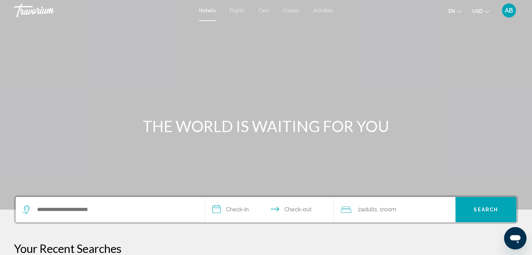
click at [478, 91] on div "Main content" at bounding box center [266, 105] width 532 height 210
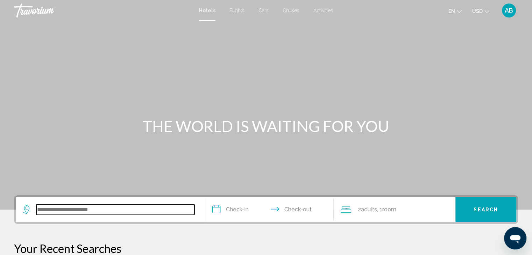
click at [185, 213] on input "Search widget" at bounding box center [115, 210] width 158 height 10
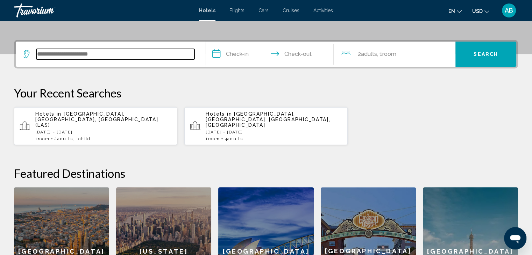
scroll to position [172, 0]
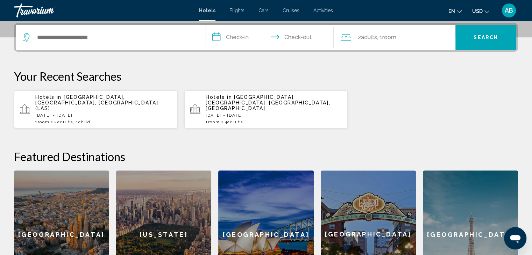
click at [55, 113] on p "[DATE] - [DATE]" at bounding box center [103, 115] width 136 height 5
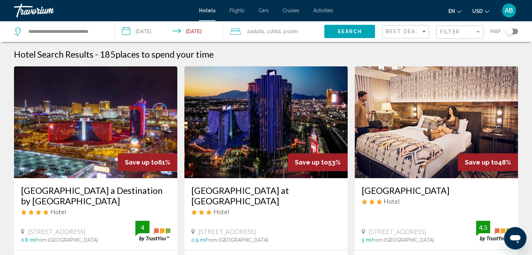
click at [465, 35] on div "Filter" at bounding box center [460, 32] width 41 height 13
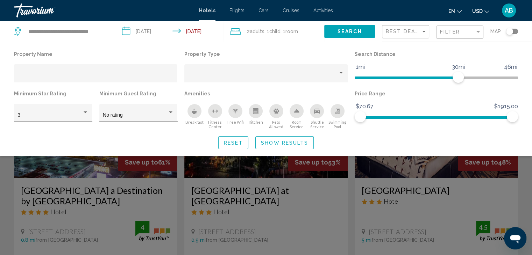
click at [189, 116] on button "Breakfast" at bounding box center [194, 117] width 20 height 26
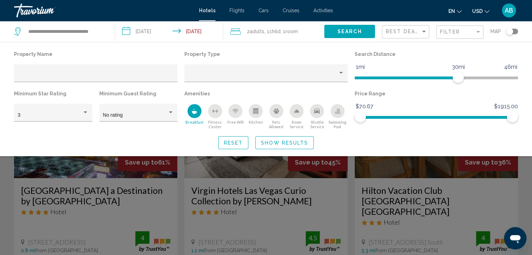
click at [291, 141] on span "Show Results" at bounding box center [284, 143] width 47 height 6
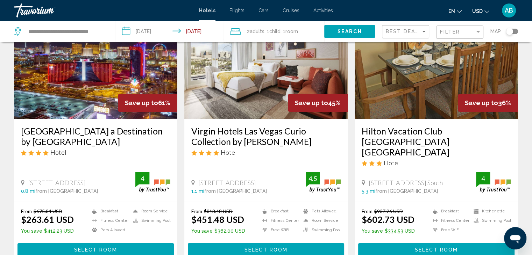
scroll to position [63, 0]
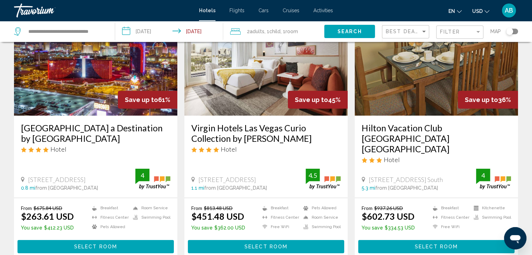
click at [99, 88] on img "Main content" at bounding box center [95, 60] width 163 height 112
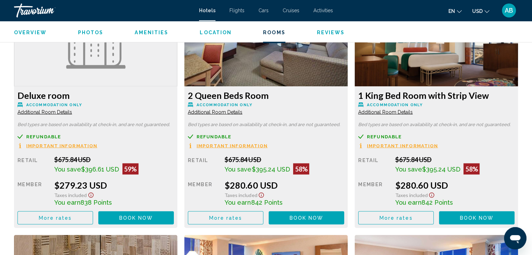
scroll to position [1245, 0]
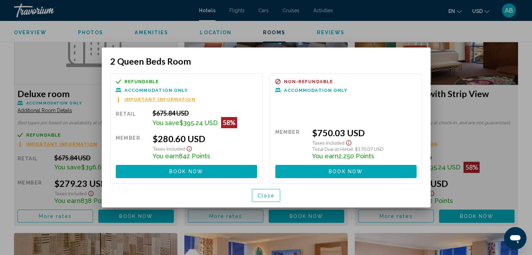
scroll to position [0, 0]
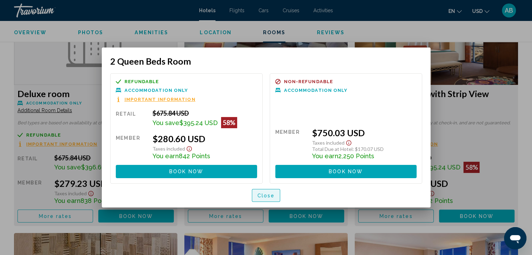
click at [257, 192] on button "Close" at bounding box center [266, 195] width 29 height 13
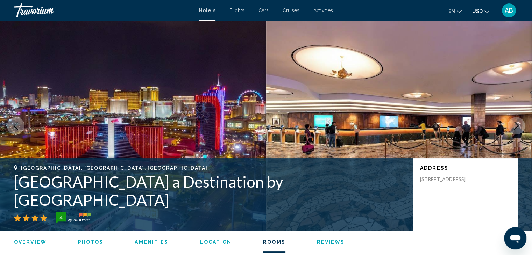
scroll to position [1245, 0]
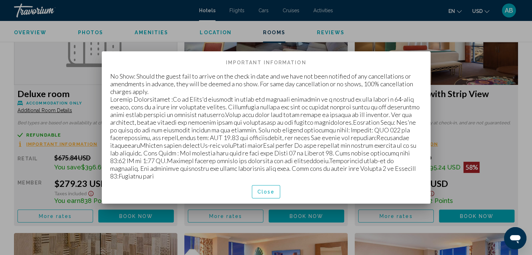
click at [259, 189] on span "Close" at bounding box center [265, 192] width 17 height 6
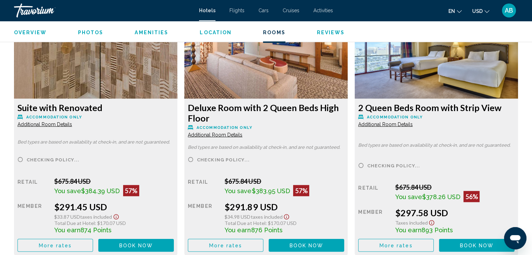
scroll to position [1766, 0]
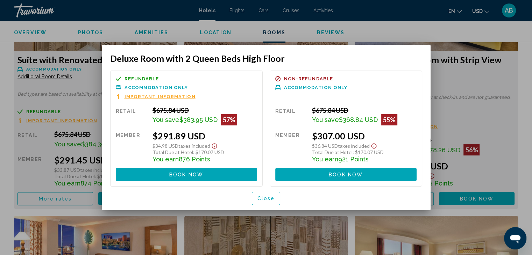
scroll to position [0, 0]
click at [251, 196] on div "Close" at bounding box center [266, 199] width 312 height 24
click at [256, 198] on button "Close" at bounding box center [266, 198] width 29 height 13
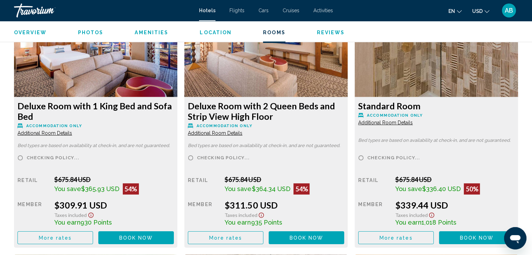
scroll to position [2237, 0]
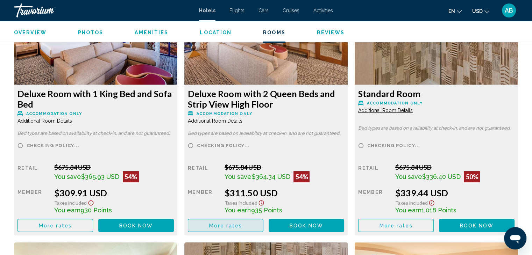
click at [237, 223] on span "More rates" at bounding box center [225, 226] width 33 height 6
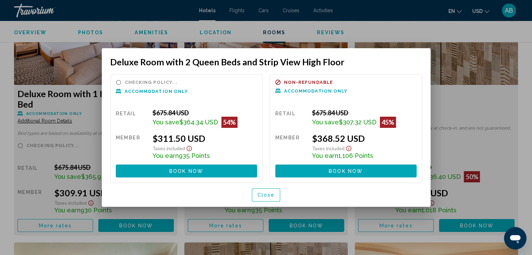
click at [261, 193] on span "Close" at bounding box center [265, 196] width 17 height 6
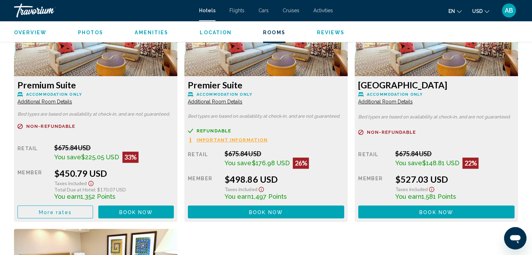
scroll to position [2974, 0]
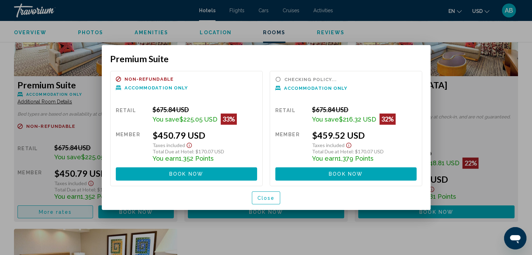
scroll to position [0, 0]
click at [265, 202] on button "Close" at bounding box center [266, 198] width 29 height 13
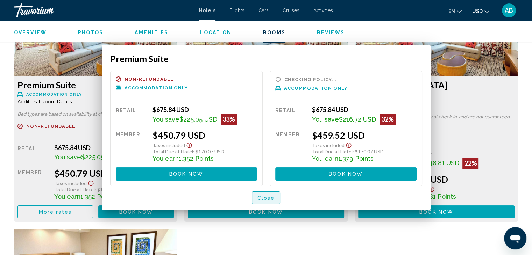
scroll to position [2974, 0]
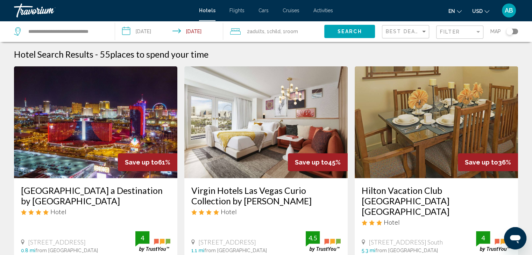
click at [449, 28] on div "Filter" at bounding box center [460, 32] width 41 height 13
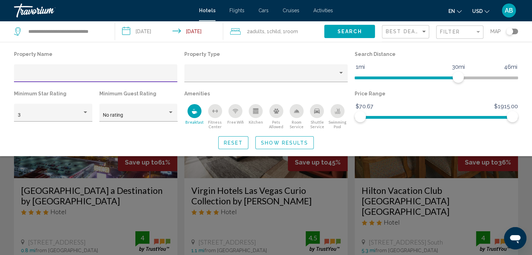
click at [265, 138] on button "Show Results" at bounding box center [284, 142] width 58 height 13
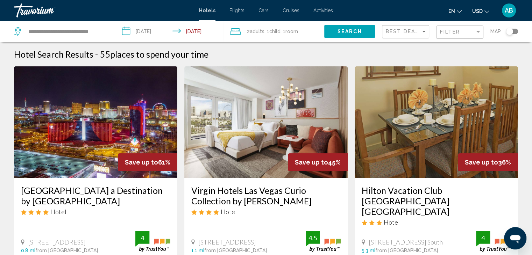
click at [453, 28] on div "Filter" at bounding box center [460, 32] width 41 height 13
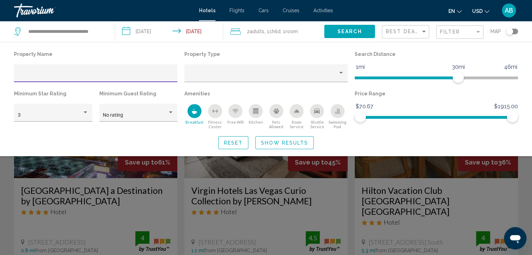
click at [256, 110] on icon "Kitchen" at bounding box center [255, 111] width 5 height 3
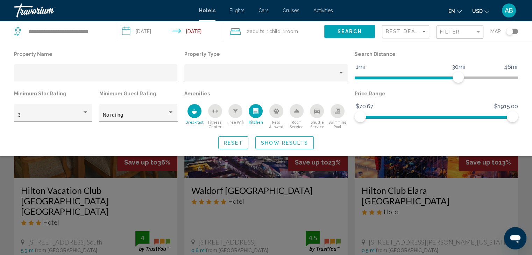
click at [275, 142] on span "Show Results" at bounding box center [284, 143] width 47 height 6
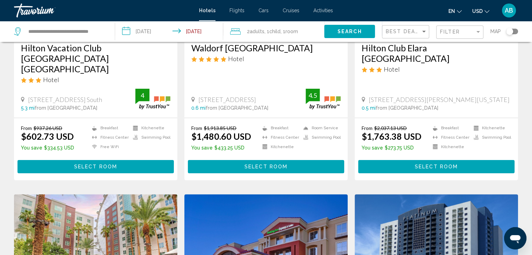
click at [245, 125] on p "From $1,913.85 USD" at bounding box center [221, 128] width 60 height 6
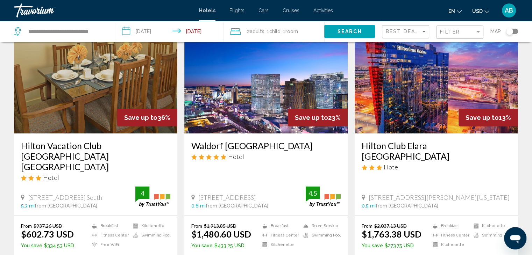
scroll to position [41, 0]
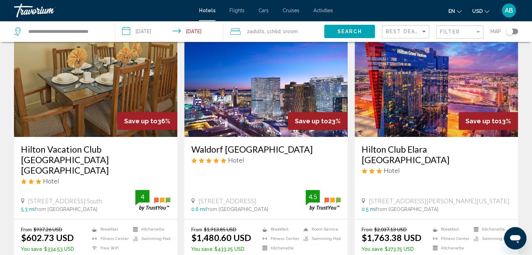
click at [75, 119] on img "Main content" at bounding box center [95, 81] width 163 height 112
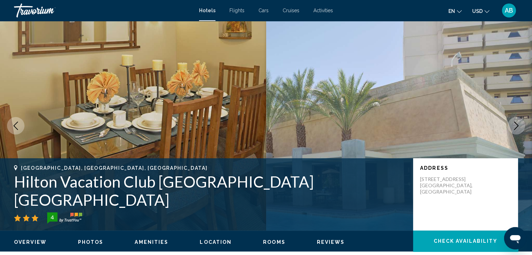
click at [517, 129] on icon "Next image" at bounding box center [516, 126] width 8 height 8
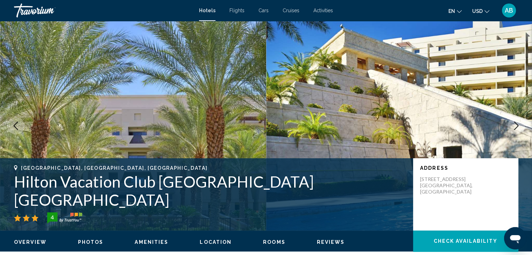
click at [517, 129] on icon "Next image" at bounding box center [516, 126] width 8 height 8
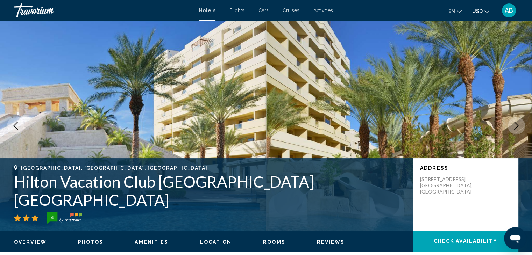
click at [517, 129] on icon "Next image" at bounding box center [516, 126] width 8 height 8
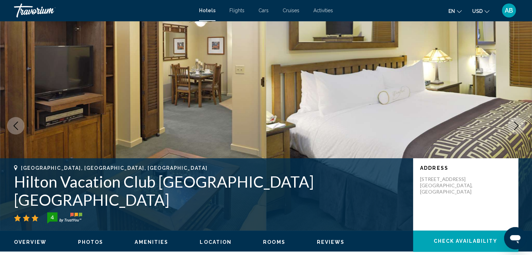
click at [517, 129] on icon "Next image" at bounding box center [516, 126] width 8 height 8
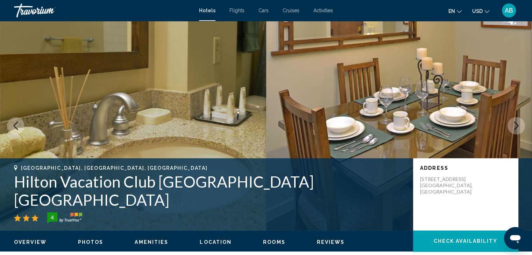
click at [517, 129] on icon "Next image" at bounding box center [516, 126] width 8 height 8
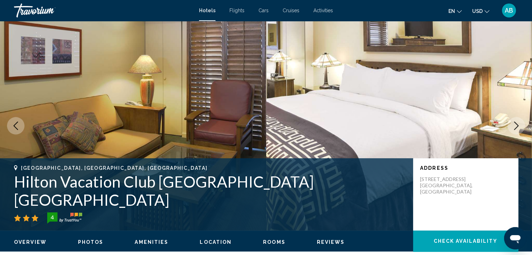
click at [517, 129] on icon "Next image" at bounding box center [516, 126] width 8 height 8
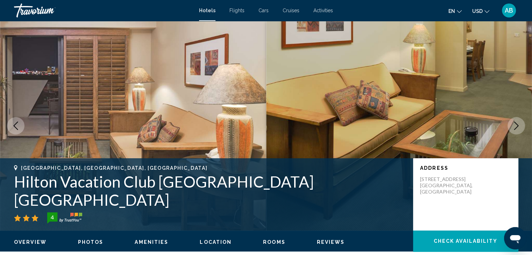
click at [517, 129] on icon "Next image" at bounding box center [516, 126] width 8 height 8
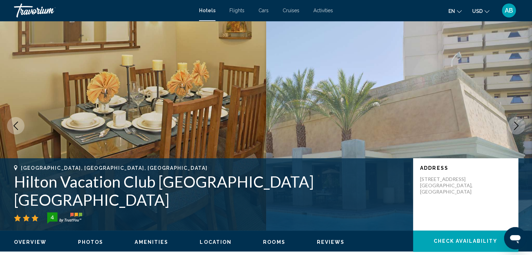
click at [518, 129] on icon "Next image" at bounding box center [516, 126] width 8 height 8
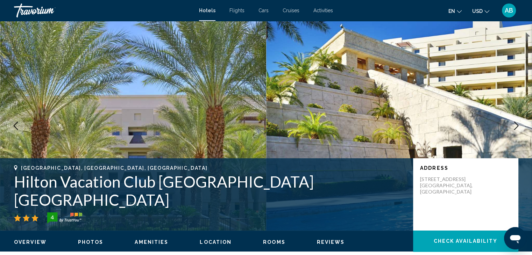
click at [518, 130] on icon "Next image" at bounding box center [516, 126] width 8 height 8
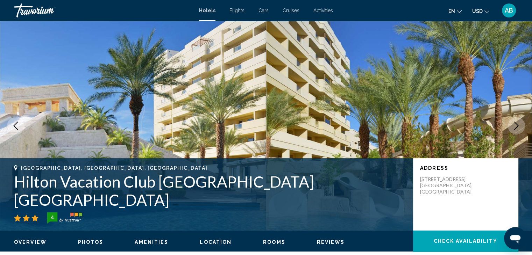
click at [518, 130] on icon "Next image" at bounding box center [516, 126] width 8 height 8
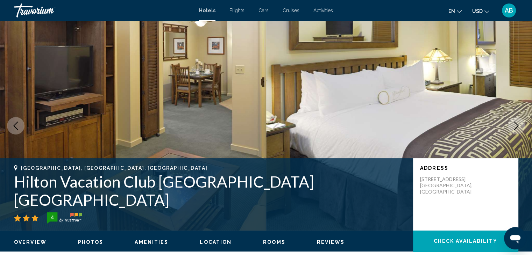
click at [518, 130] on icon "Next image" at bounding box center [516, 126] width 8 height 8
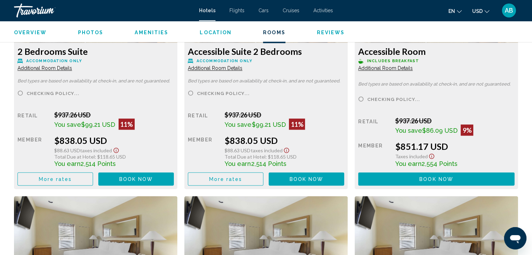
scroll to position [1254, 0]
click at [231, 179] on span "More rates" at bounding box center [225, 180] width 33 height 6
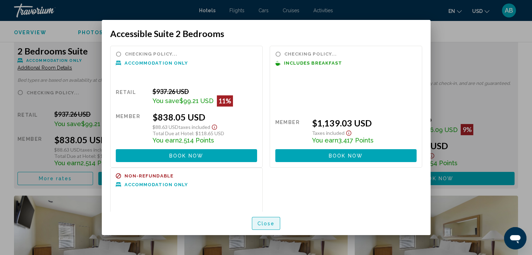
click at [274, 221] on span "Close" at bounding box center [265, 224] width 17 height 6
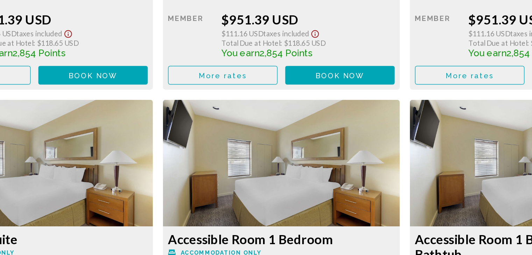
scroll to position [1569, 0]
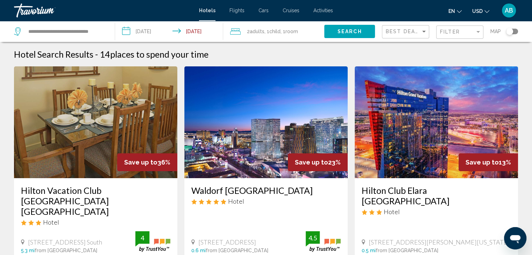
click at [468, 35] on div "Filter" at bounding box center [460, 32] width 41 height 13
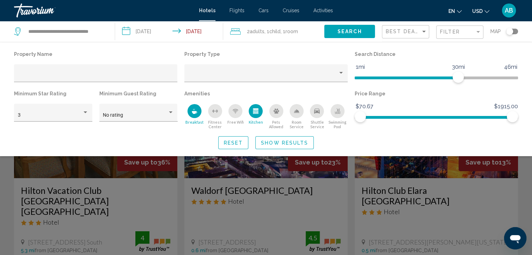
click at [258, 114] on div "Kitchen" at bounding box center [256, 111] width 14 height 14
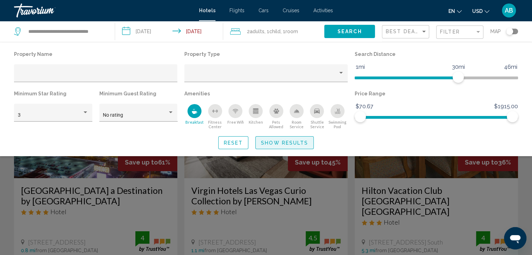
click at [280, 138] on button "Show Results" at bounding box center [284, 142] width 58 height 13
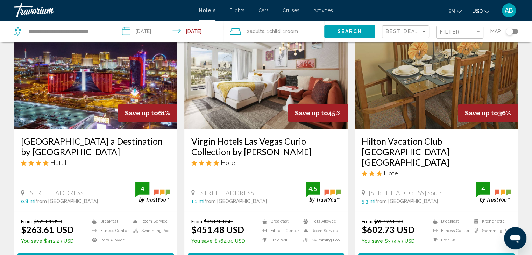
scroll to position [61, 0]
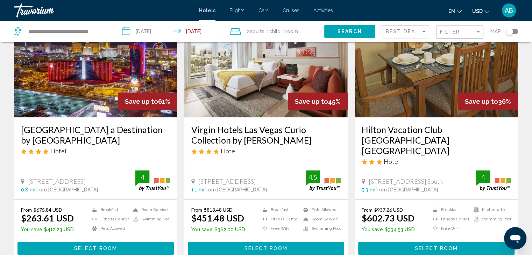
click at [260, 81] on img "Main content" at bounding box center [265, 62] width 163 height 112
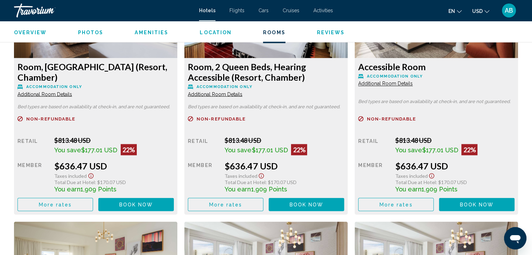
scroll to position [1240, 0]
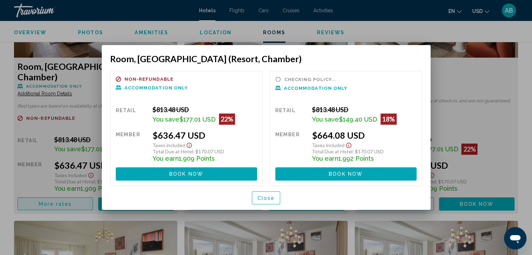
scroll to position [0, 0]
click at [269, 194] on button "Close" at bounding box center [266, 198] width 29 height 13
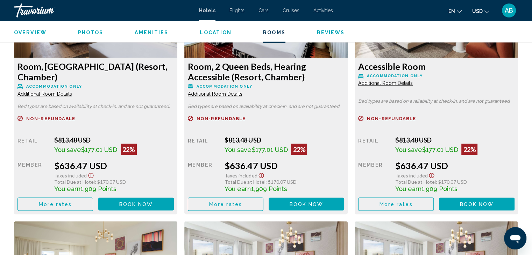
scroll to position [1455, 0]
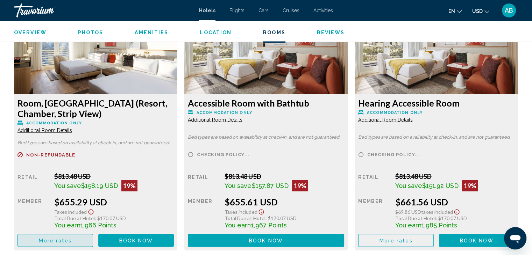
click at [78, 235] on button "More rates" at bounding box center [55, 240] width 76 height 13
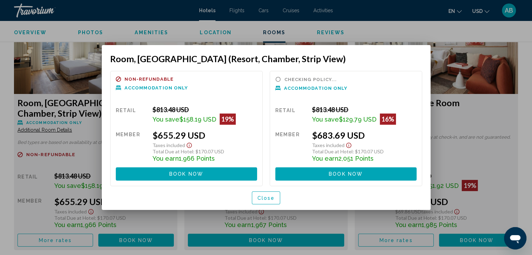
click at [263, 197] on span "Close" at bounding box center [265, 198] width 17 height 6
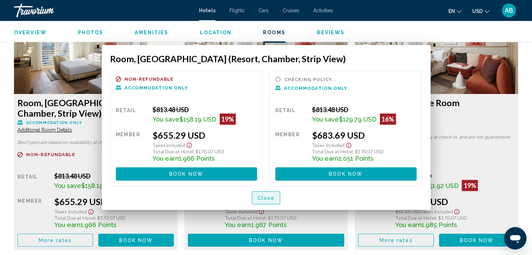
scroll to position [1455, 0]
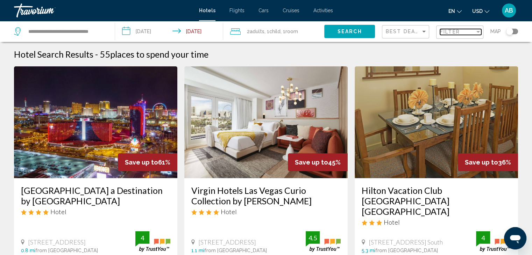
click at [446, 31] on span "Filter" at bounding box center [450, 32] width 20 height 6
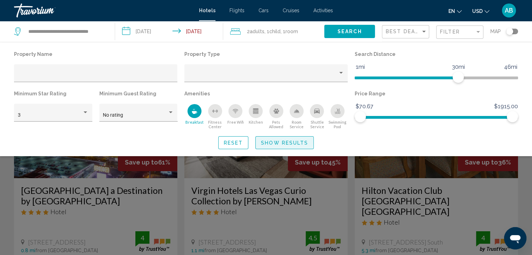
click at [265, 142] on span "Show Results" at bounding box center [284, 143] width 47 height 6
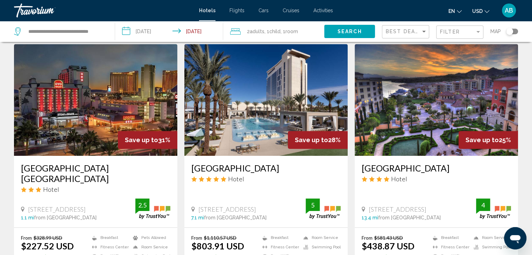
scroll to position [294, 0]
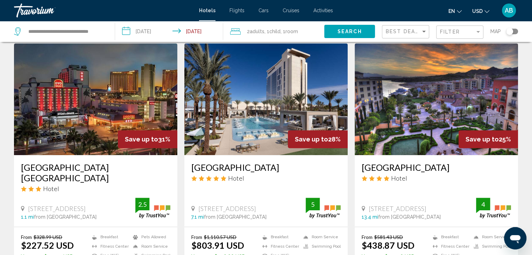
click at [406, 101] on img "Main content" at bounding box center [435, 99] width 163 height 112
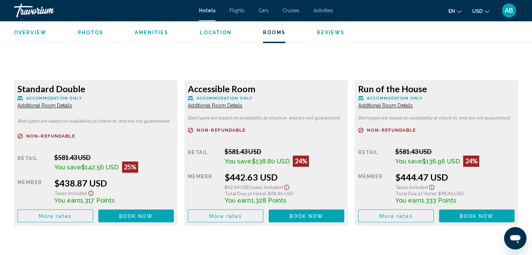
scroll to position [998, 0]
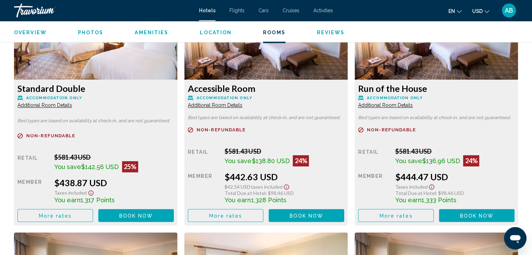
click at [62, 211] on button "More rates" at bounding box center [55, 215] width 76 height 13
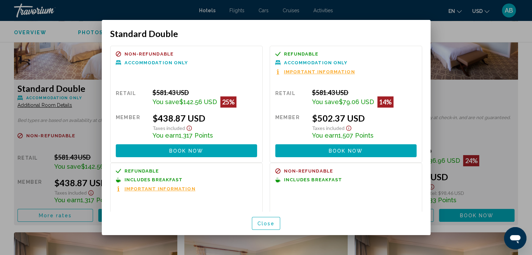
scroll to position [0, 0]
click at [257, 221] on button "Close" at bounding box center [266, 223] width 29 height 13
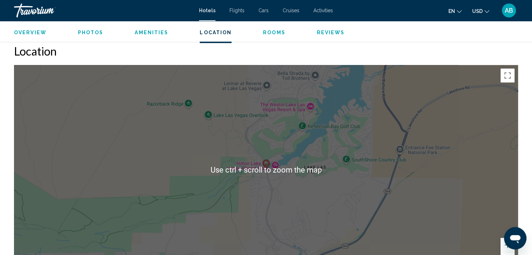
scroll to position [637, 0]
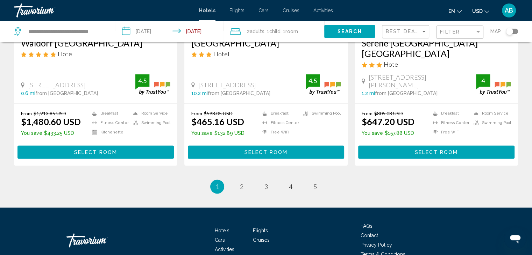
scroll to position [943, 0]
